Goal: Information Seeking & Learning: Learn about a topic

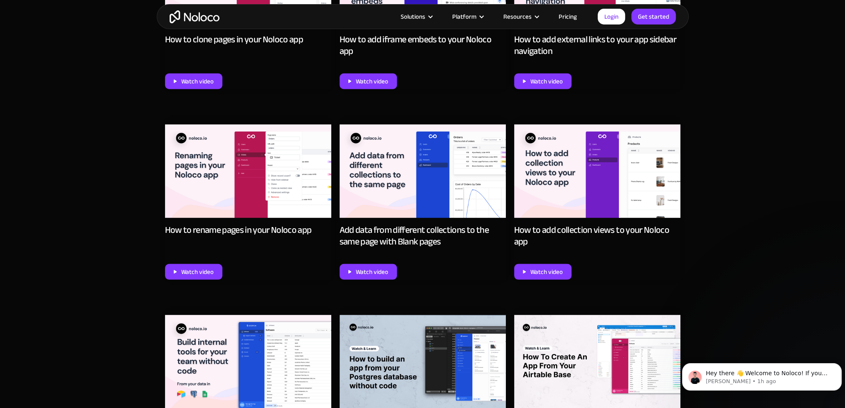
scroll to position [3185, 0]
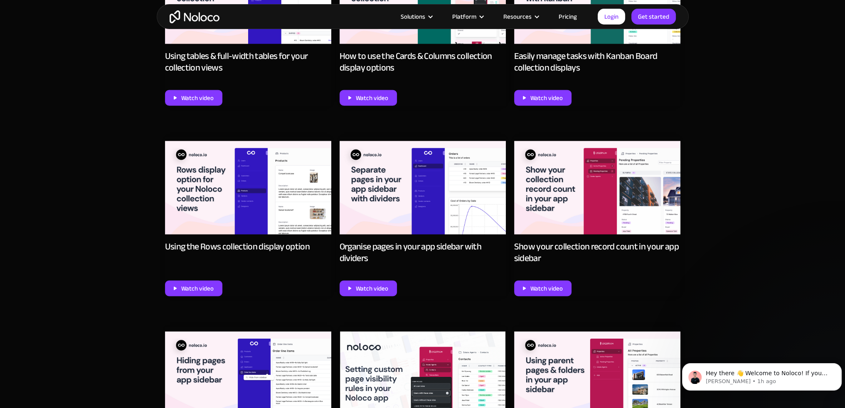
scroll to position [2604, 0]
click at [210, 287] on div "Watch video" at bounding box center [197, 288] width 32 height 11
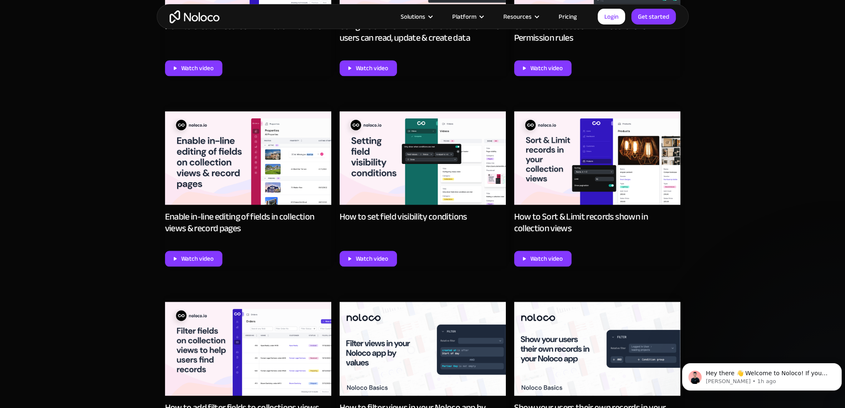
scroll to position [1680, 0]
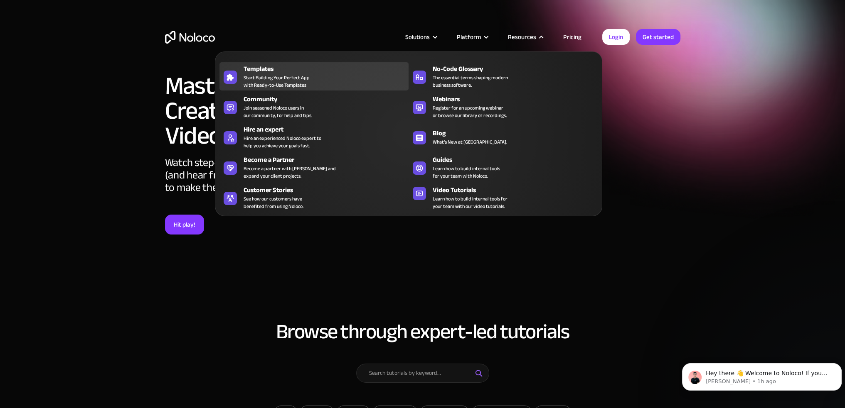
click at [264, 80] on span "Start Building Your Perfect App with Ready-to-Use Templates" at bounding box center [276, 81] width 66 height 15
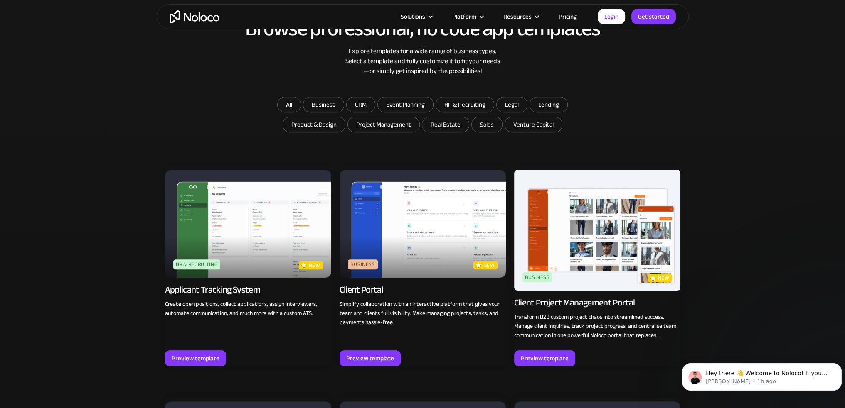
scroll to position [498, 0]
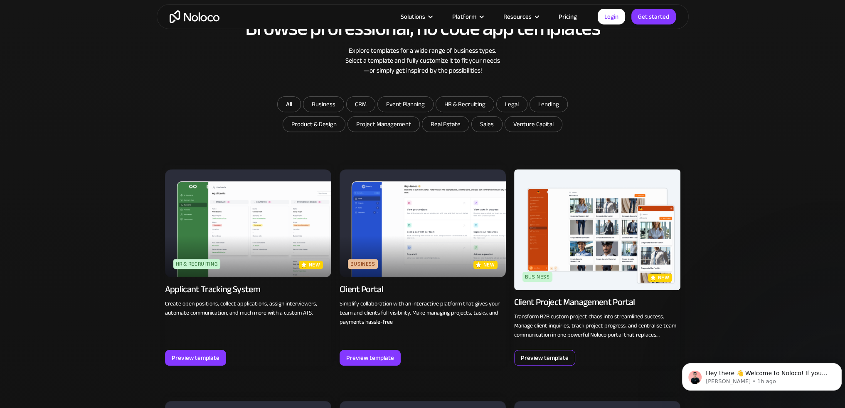
click at [537, 357] on div "Preview template" at bounding box center [545, 358] width 48 height 11
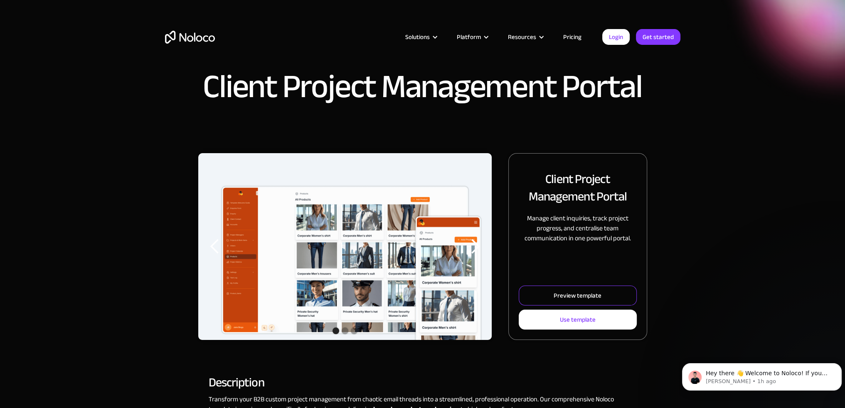
click at [545, 301] on link "Preview template" at bounding box center [577, 296] width 118 height 20
